Goal: Task Accomplishment & Management: Manage account settings

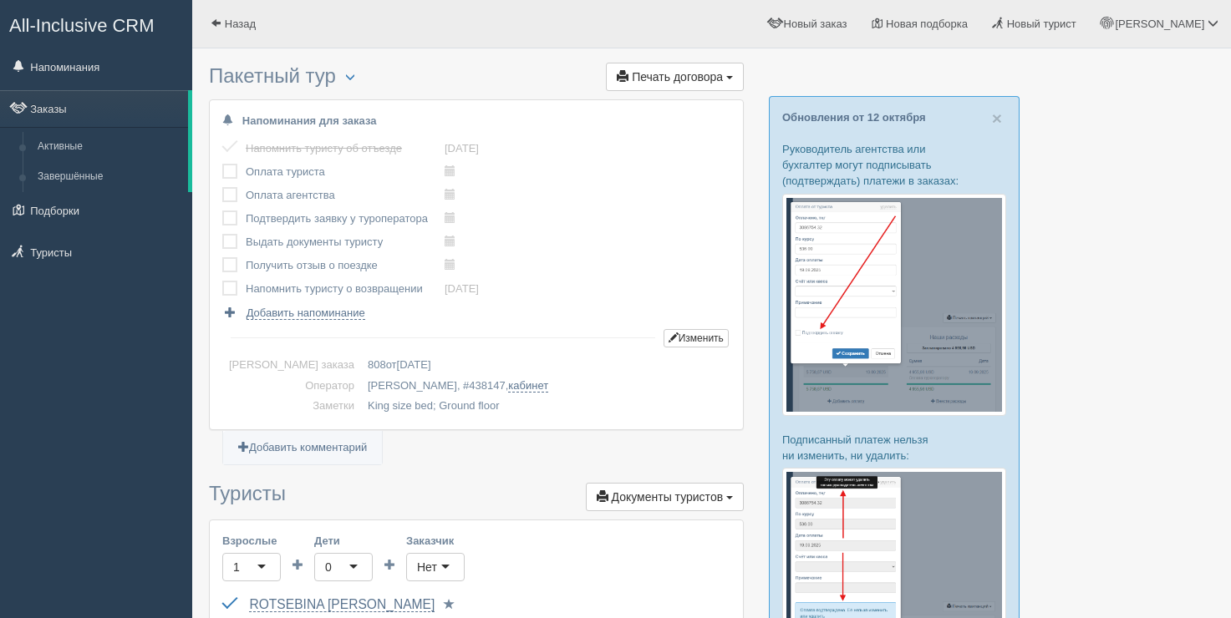
scroll to position [251, 0]
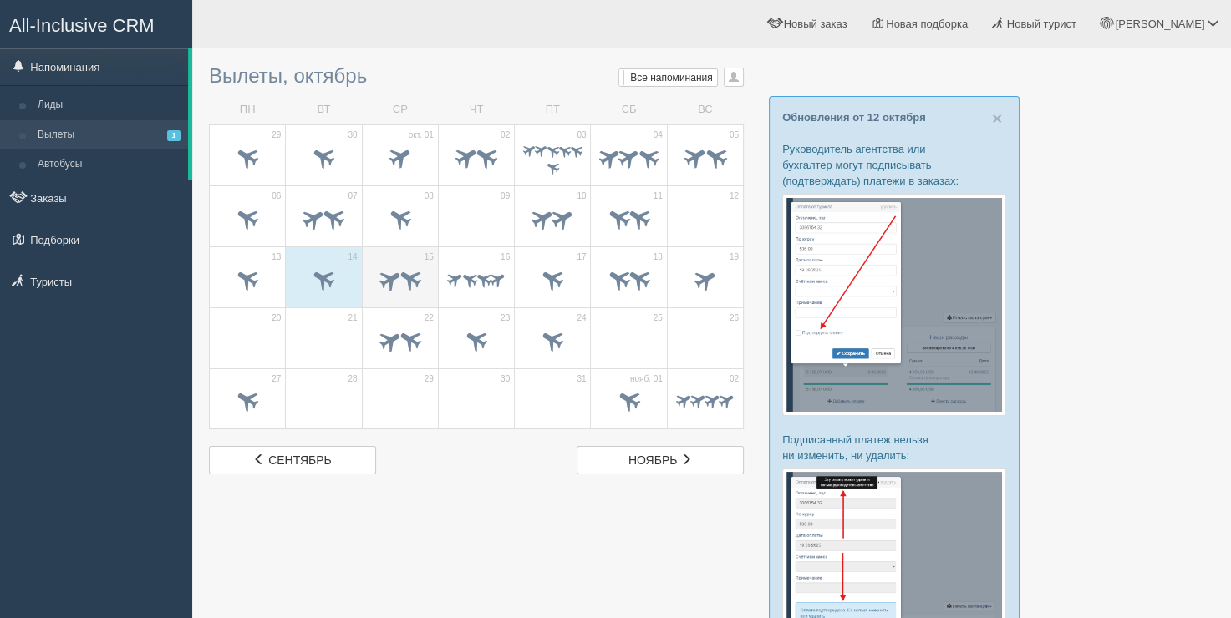
click at [398, 281] on span at bounding box center [410, 279] width 28 height 28
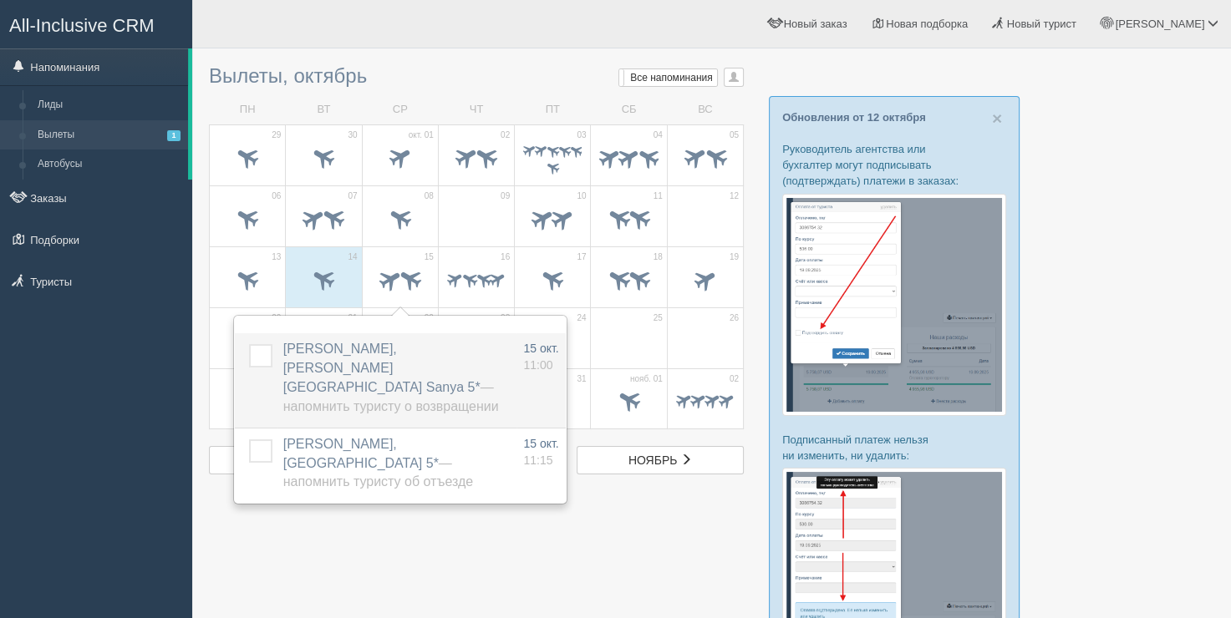
click at [249, 344] on label at bounding box center [249, 344] width 0 height 0
click at [0, 0] on input "checkbox" at bounding box center [0, 0] width 0 height 0
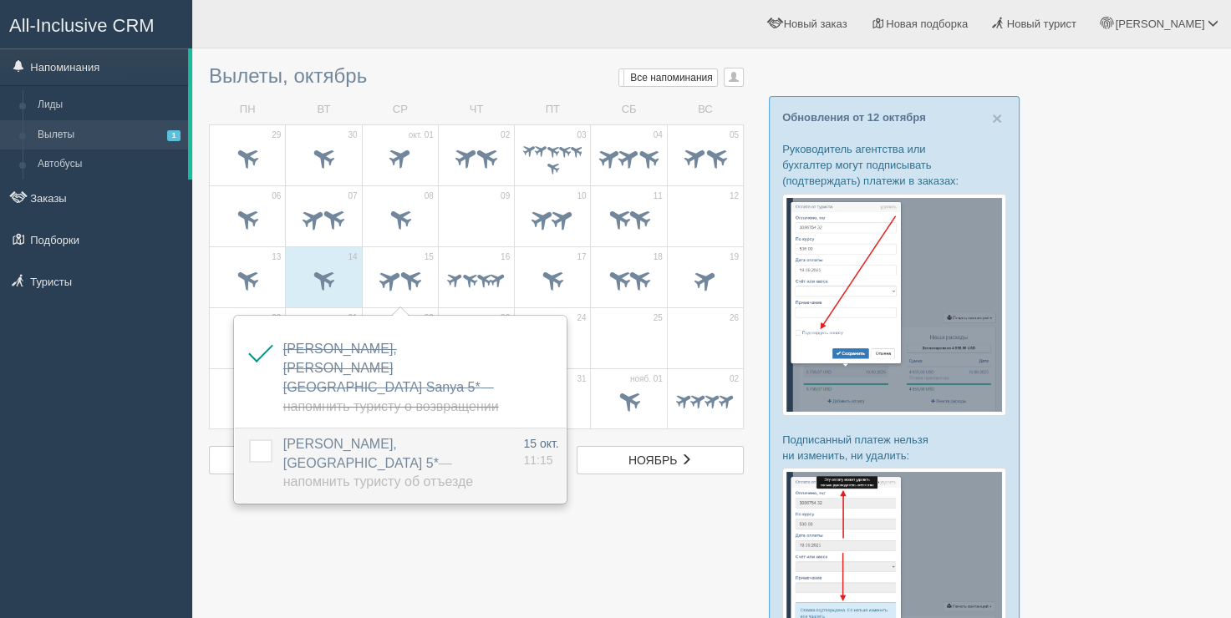
click at [266, 428] on td at bounding box center [256, 465] width 42 height 75
drag, startPoint x: 256, startPoint y: 431, endPoint x: 278, endPoint y: 410, distance: 30.7
click at [249, 439] on label at bounding box center [249, 439] width 0 height 0
click at [0, 0] on input "checkbox" at bounding box center [0, 0] width 0 height 0
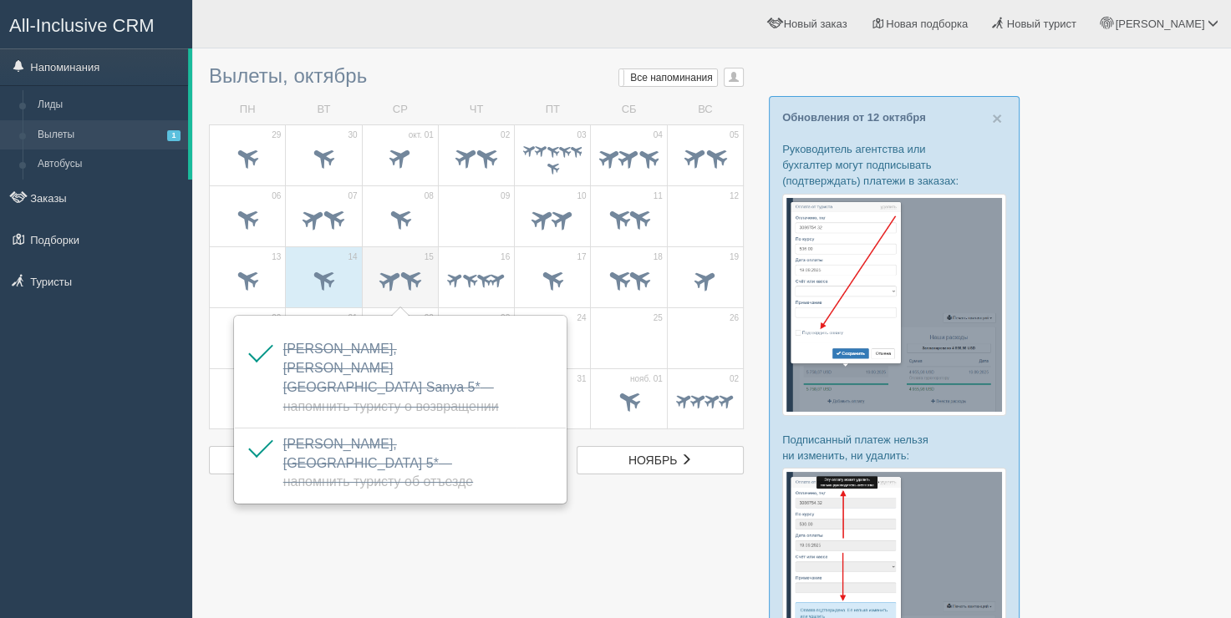
click at [405, 267] on span at bounding box center [410, 279] width 28 height 28
click at [445, 271] on td "16" at bounding box center [476, 276] width 76 height 61
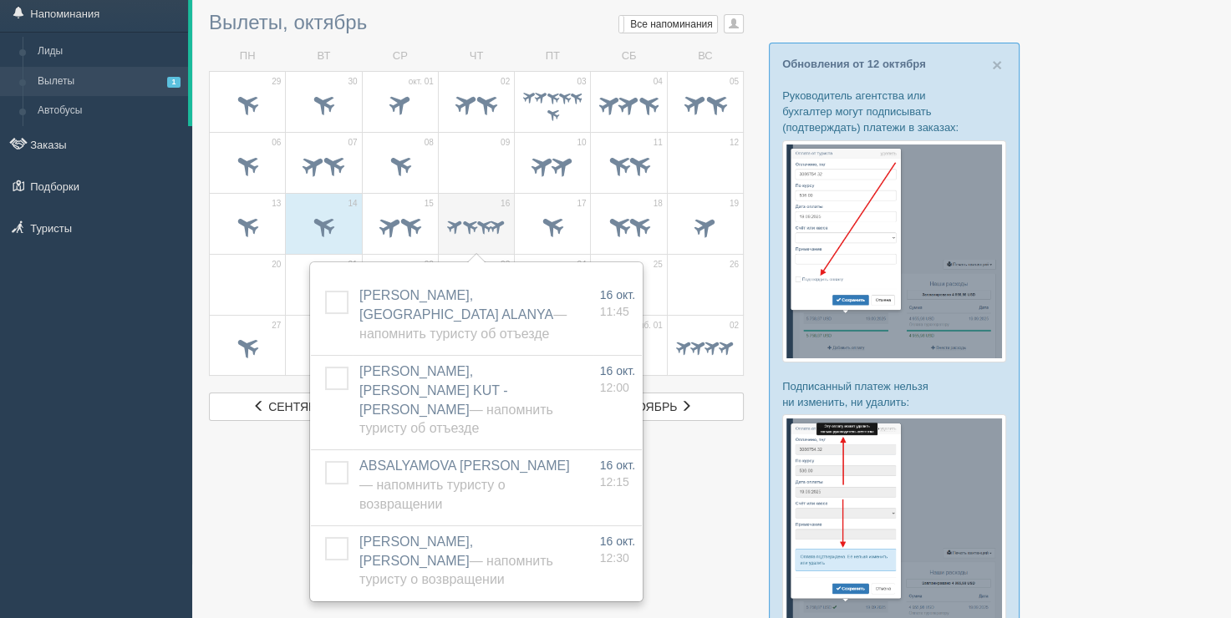
scroll to position [167, 0]
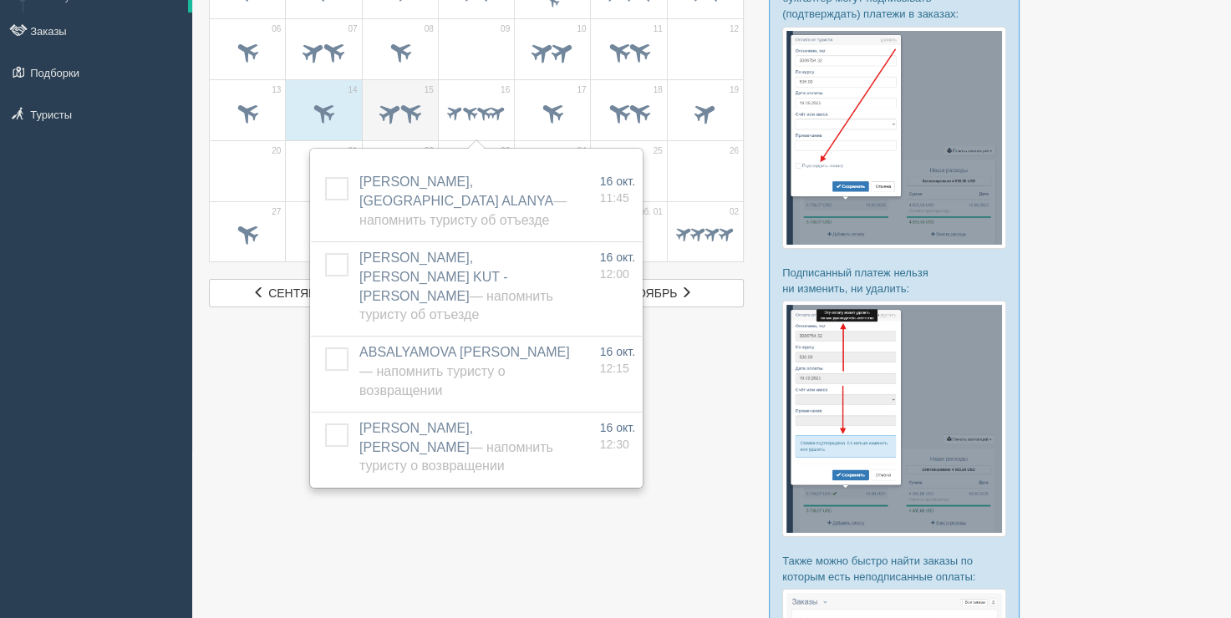
click at [415, 104] on span at bounding box center [410, 112] width 28 height 28
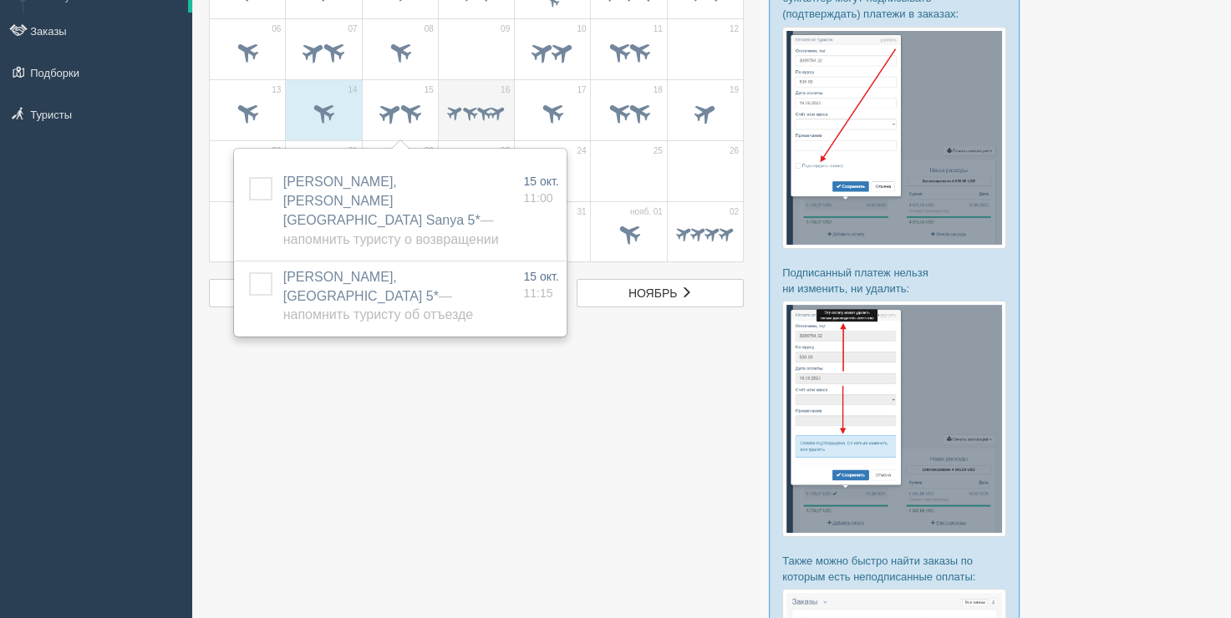
click at [464, 110] on span at bounding box center [468, 111] width 19 height 19
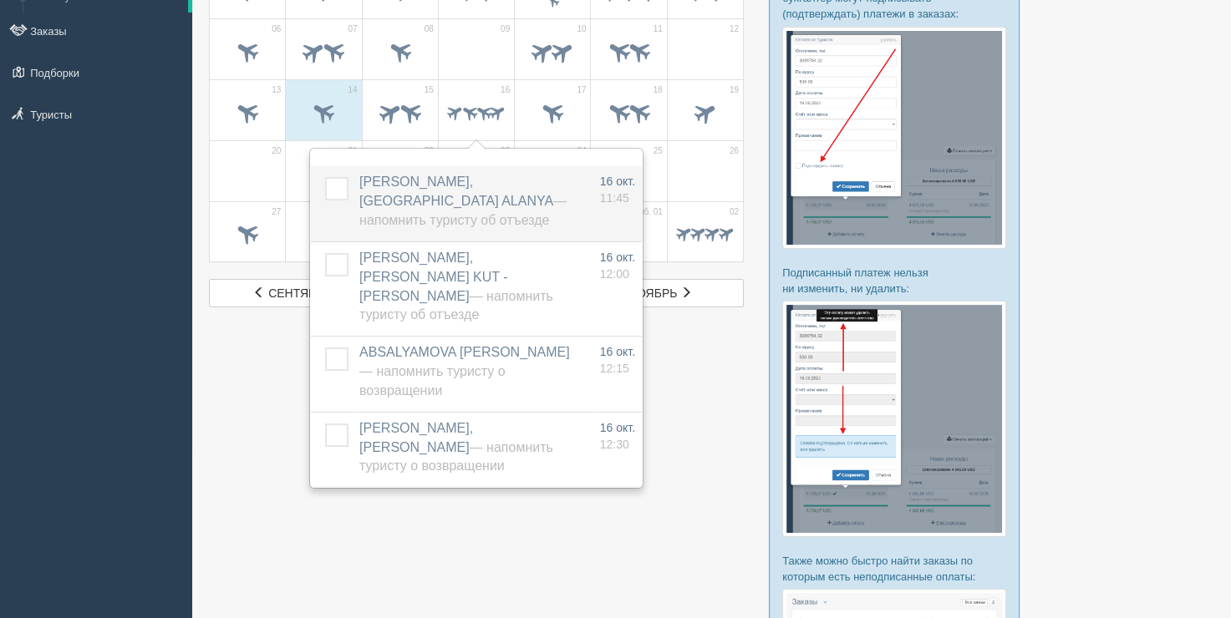
click at [325, 177] on label at bounding box center [325, 177] width 0 height 0
click at [0, 0] on input "checkbox" at bounding box center [0, 0] width 0 height 0
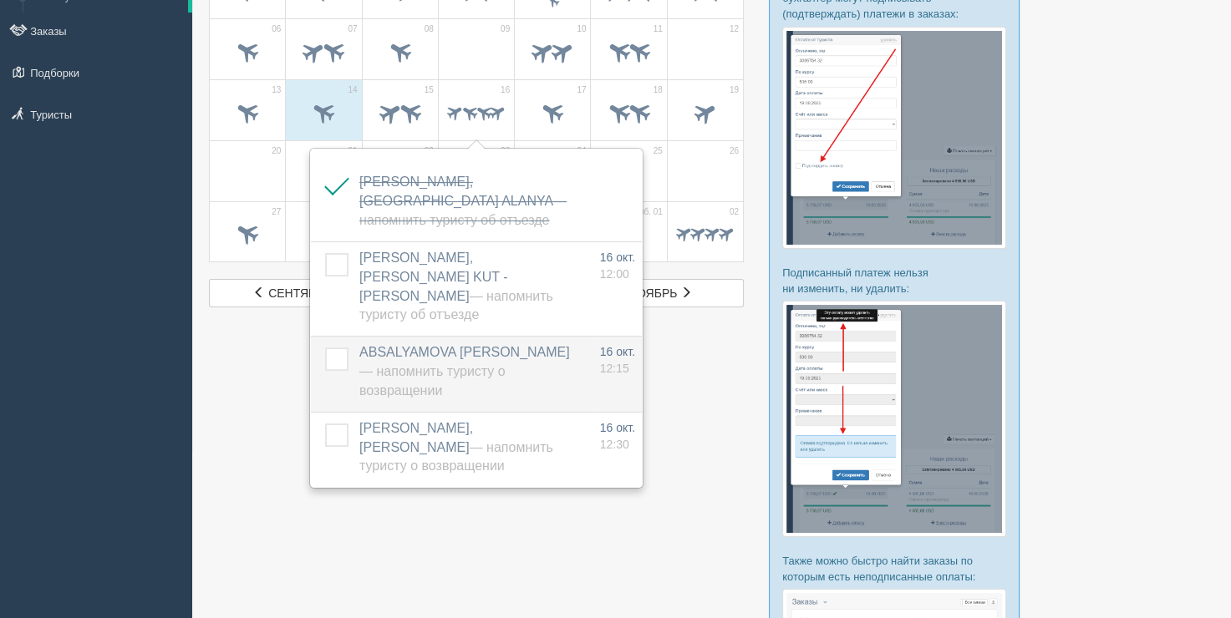
click at [325, 348] on label at bounding box center [325, 348] width 0 height 0
click at [0, 0] on input "checkbox" at bounding box center [0, 0] width 0 height 0
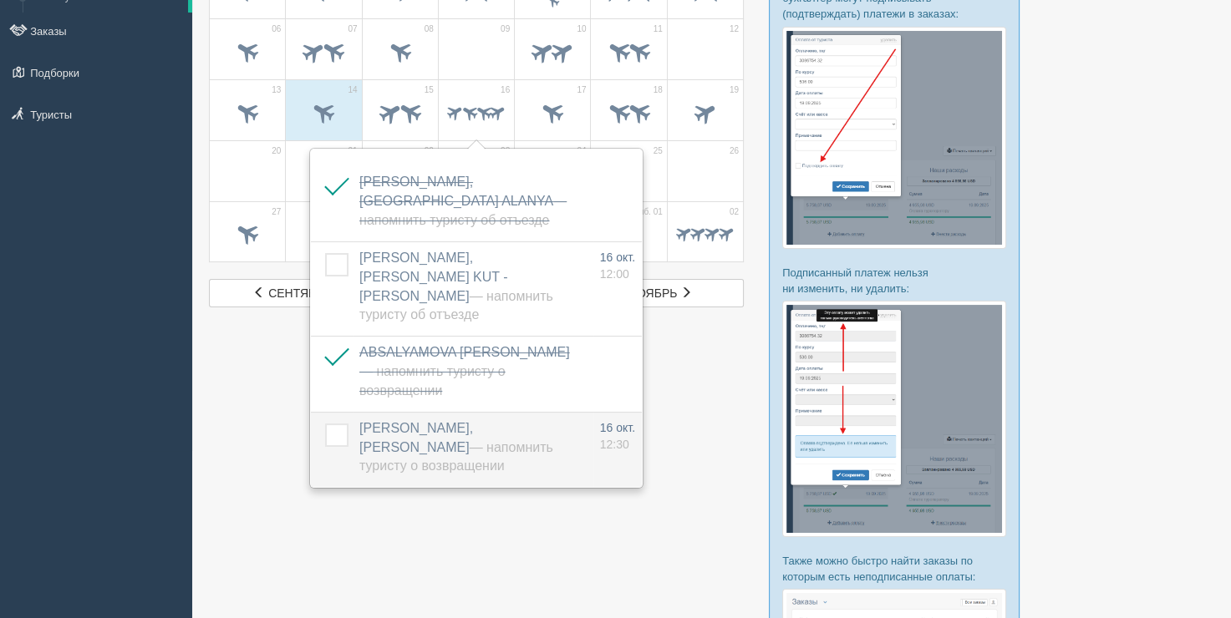
click at [325, 424] on label at bounding box center [325, 424] width 0 height 0
click at [0, 0] on input "checkbox" at bounding box center [0, 0] width 0 height 0
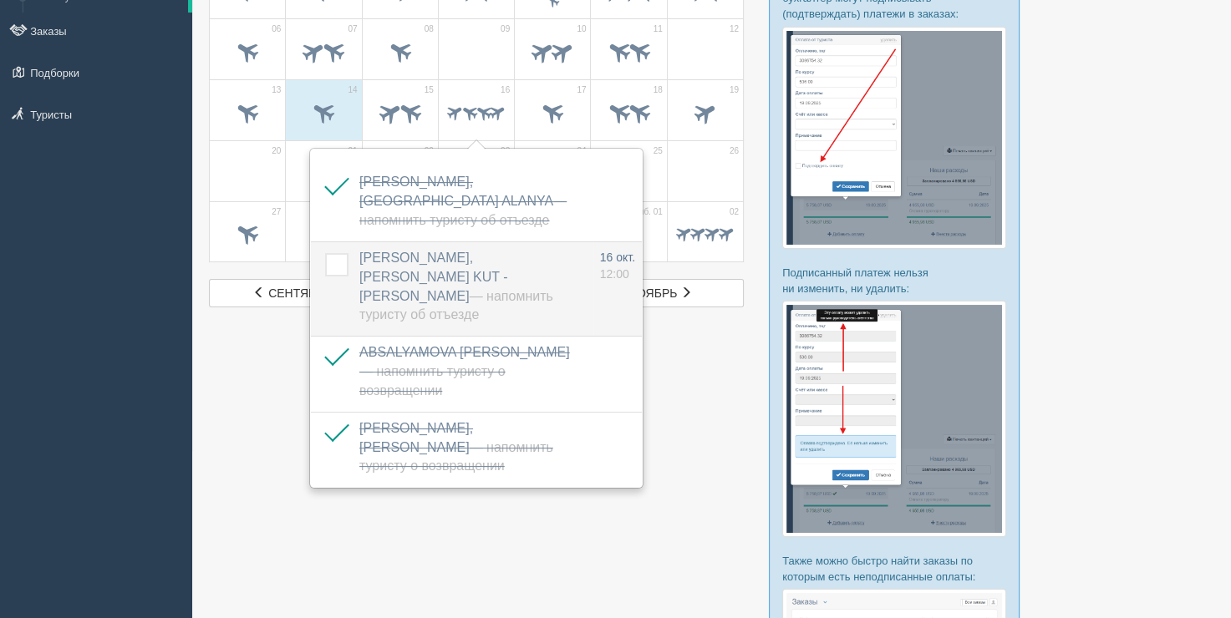
click at [325, 253] on label at bounding box center [325, 253] width 0 height 0
click at [0, 0] on input "checkbox" at bounding box center [0, 0] width 0 height 0
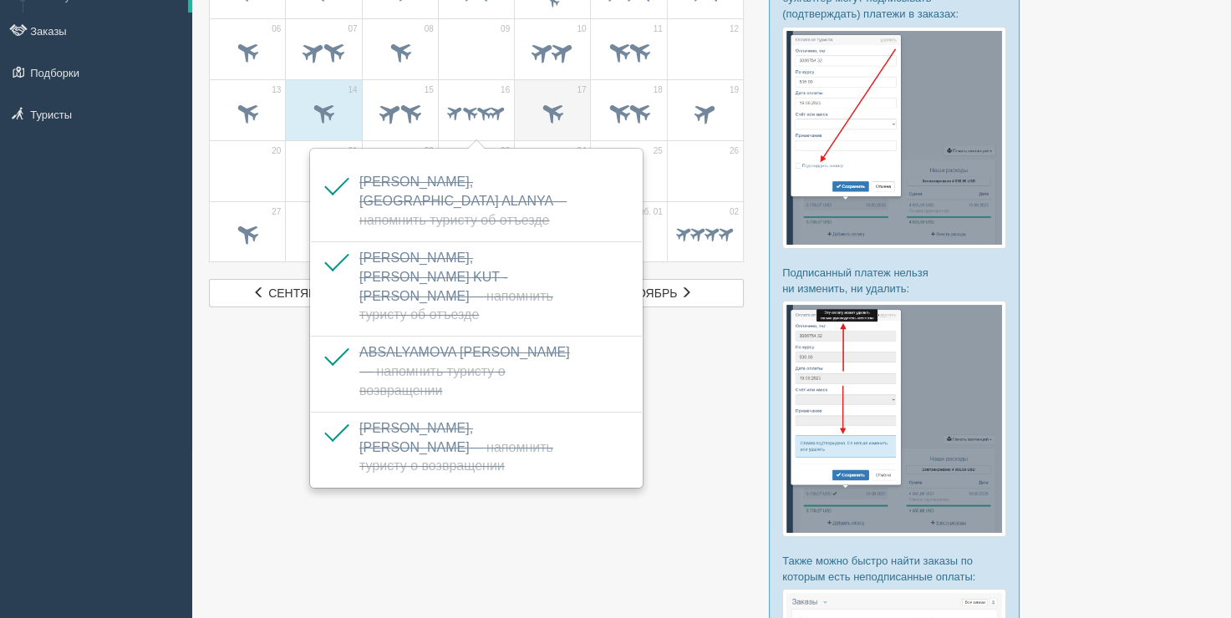
click at [520, 82] on td "17" at bounding box center [553, 109] width 76 height 61
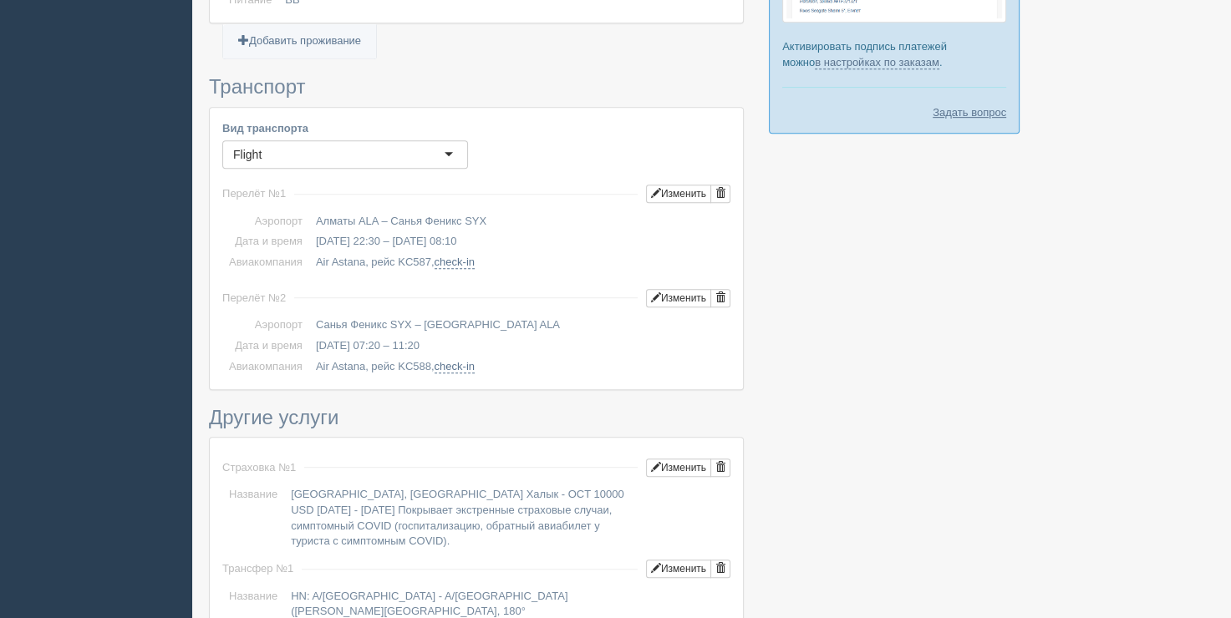
scroll to position [919, 0]
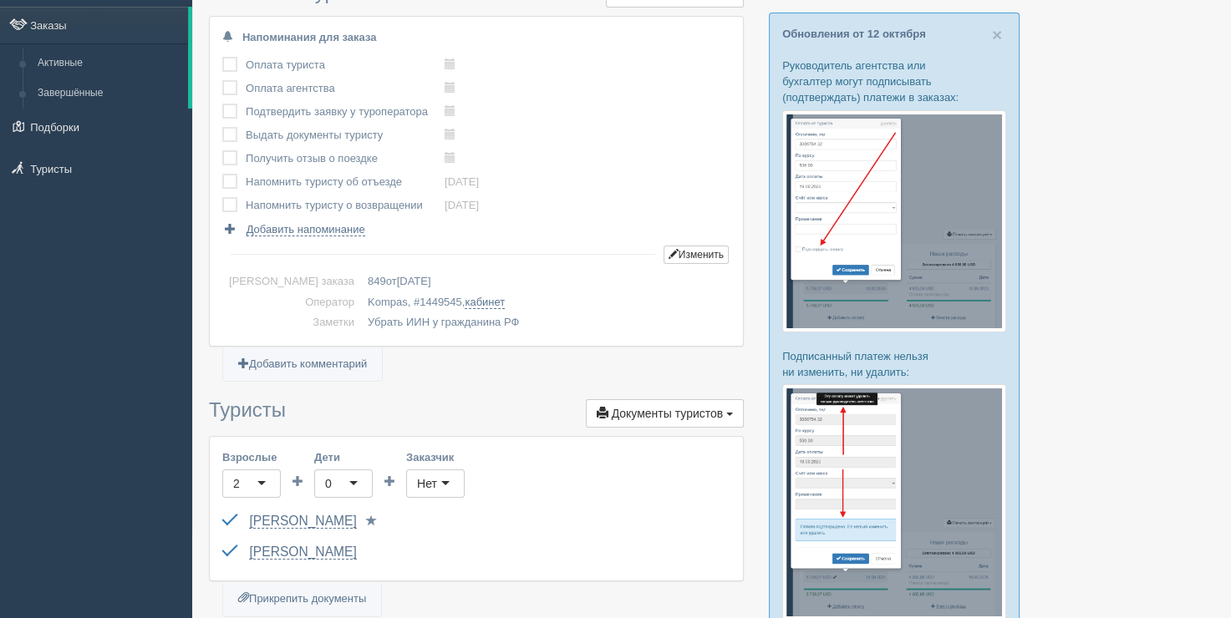
scroll to position [84, 0]
click at [419, 299] on span "1449545" at bounding box center [440, 302] width 43 height 13
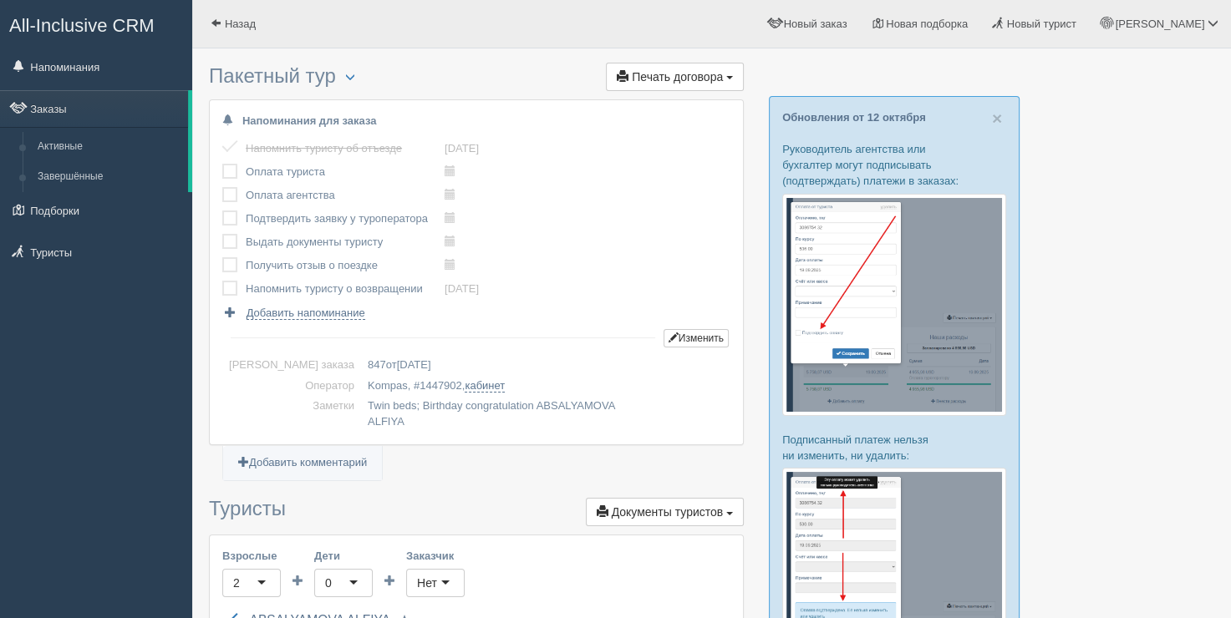
scroll to position [334, 0]
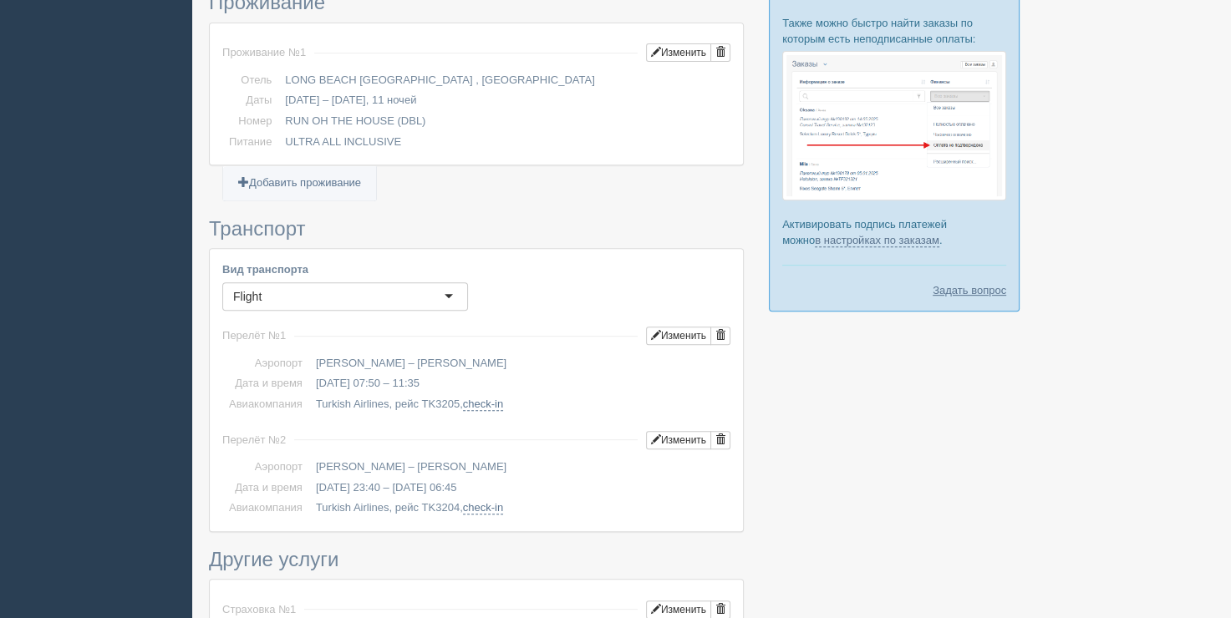
scroll to position [752, 0]
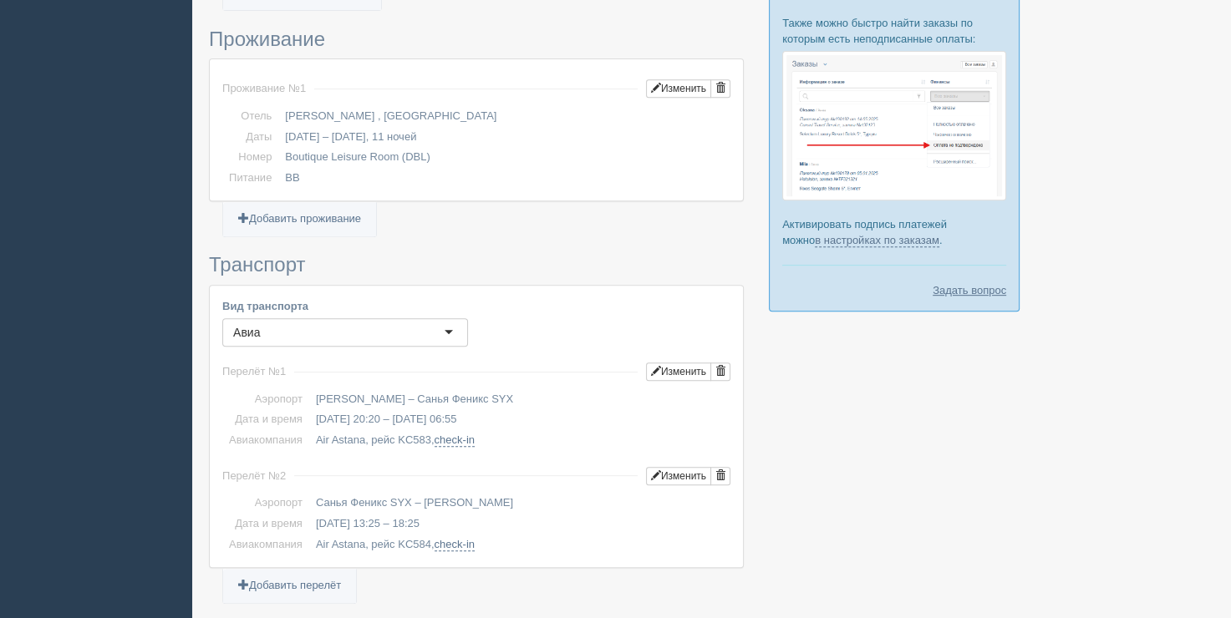
scroll to position [752, 0]
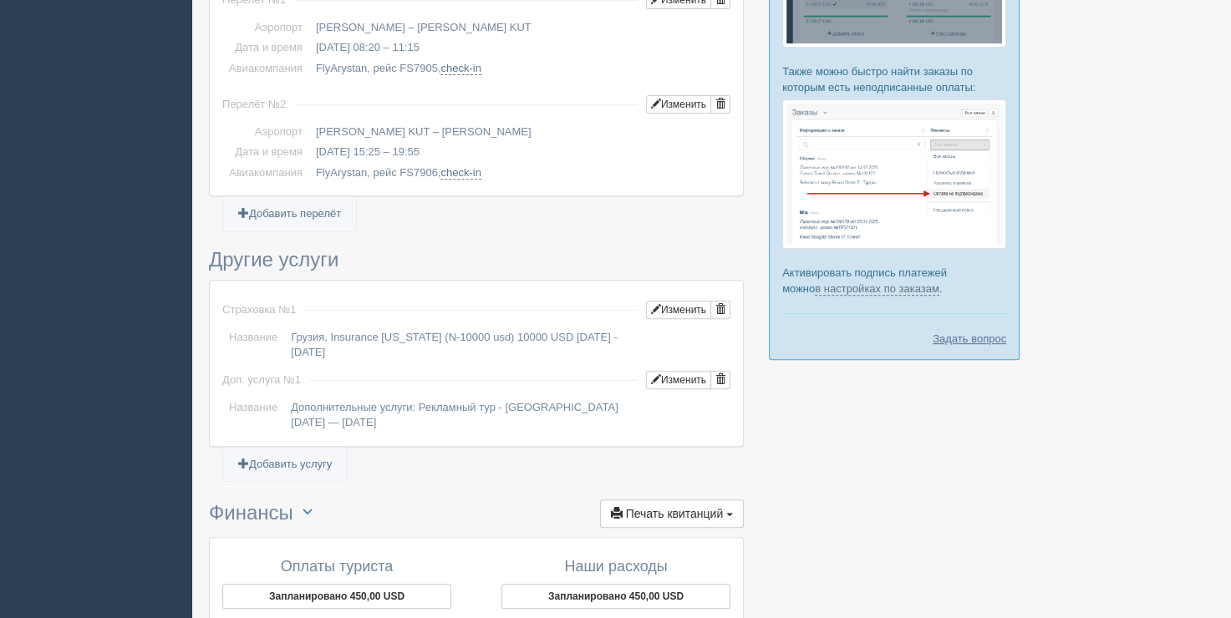
scroll to position [585, 0]
